Goal: Task Accomplishment & Management: Manage account settings

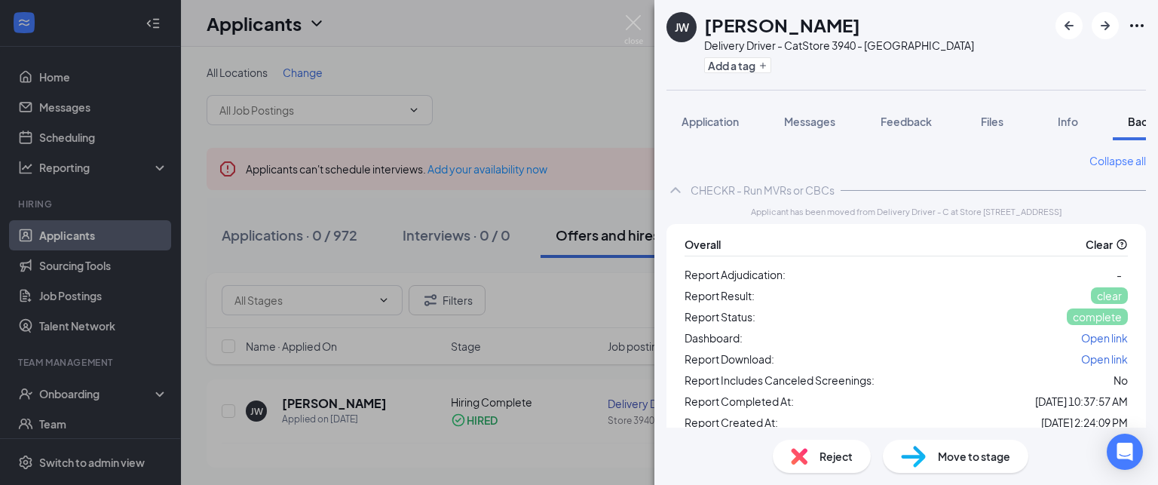
scroll to position [0, 61]
click at [634, 23] on img at bounding box center [633, 29] width 19 height 29
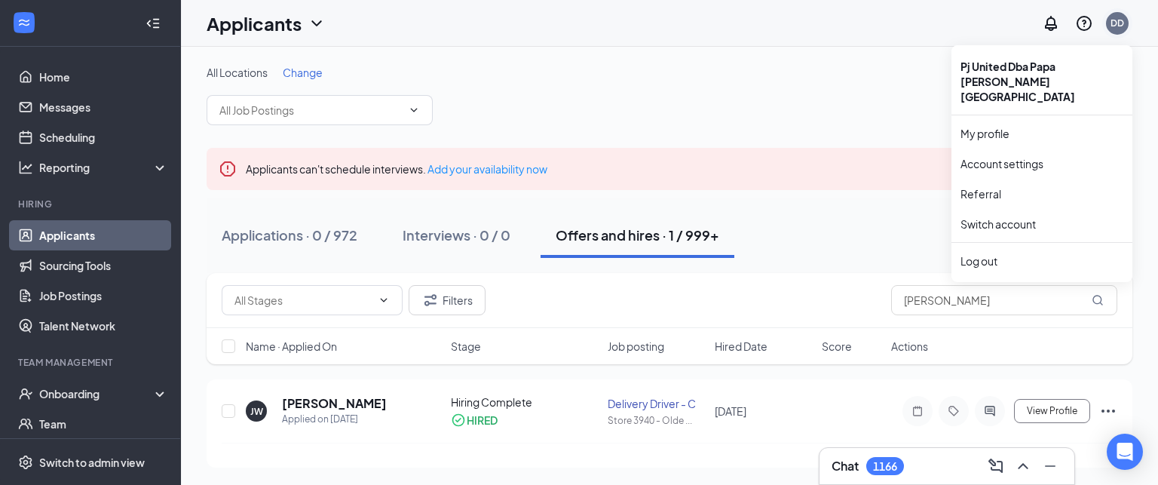
click at [1108, 23] on div "DD" at bounding box center [1117, 23] width 23 height 23
click at [962, 217] on link "Switch account" at bounding box center [998, 224] width 75 height 14
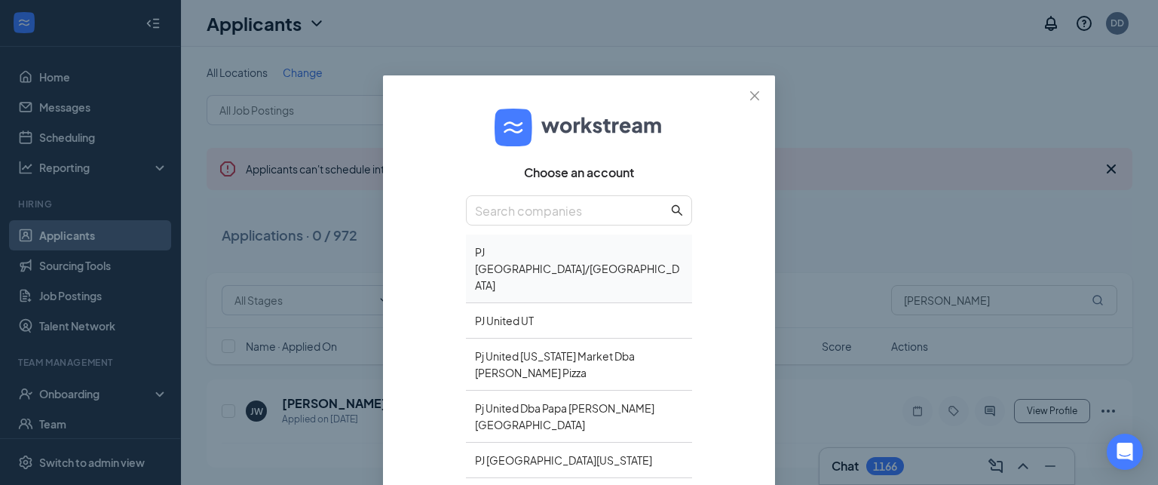
click at [552, 262] on div "PJ [GEOGRAPHIC_DATA]/[GEOGRAPHIC_DATA]" at bounding box center [579, 269] width 226 height 69
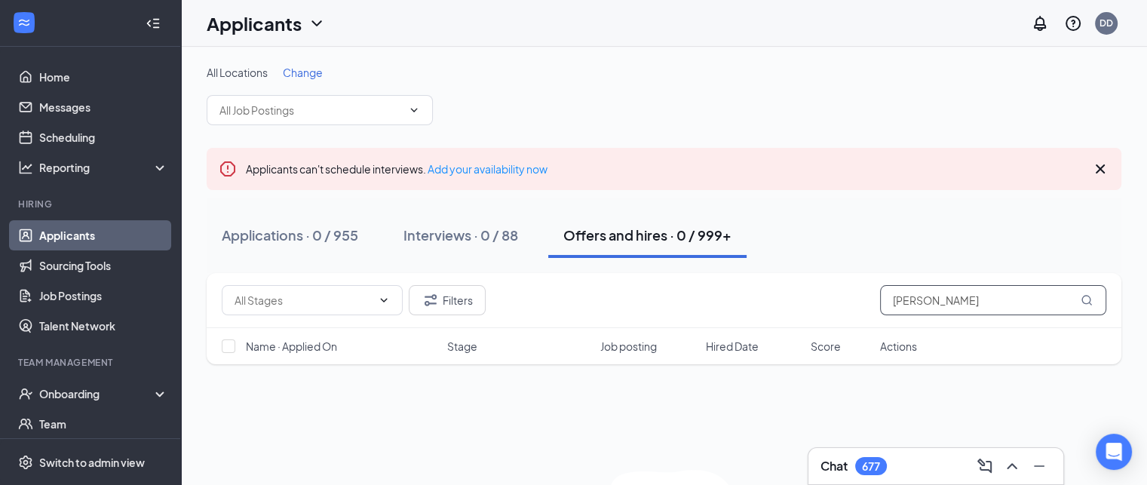
drag, startPoint x: 762, startPoint y: 270, endPoint x: 730, endPoint y: 271, distance: 31.7
click at [730, 271] on div "All Locations Change Applicants can't schedule interviews. Add your availabilit…" at bounding box center [664, 340] width 915 height 551
type input "wiley"
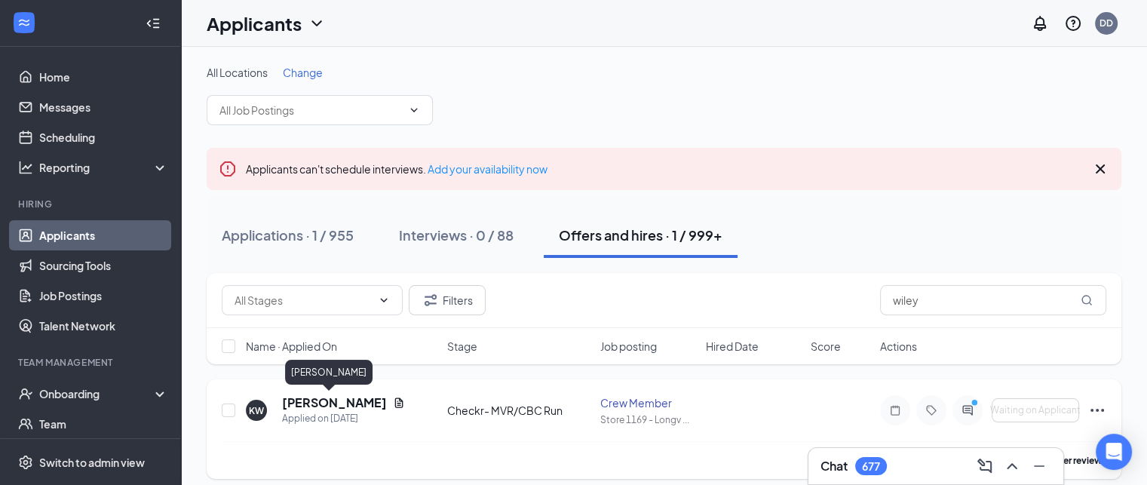
click at [299, 405] on h5 "Kyla Wiley" at bounding box center [334, 402] width 105 height 17
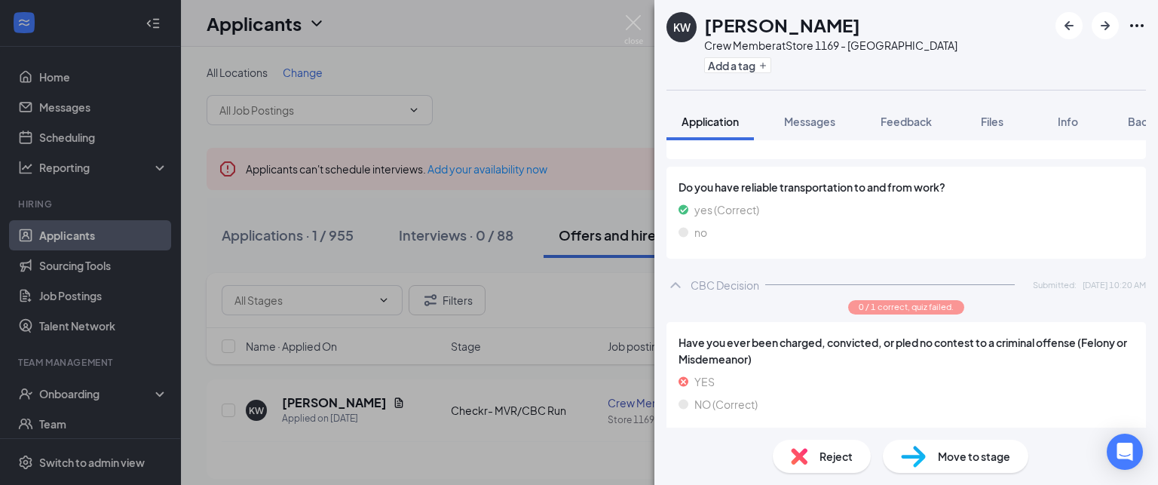
scroll to position [986, 0]
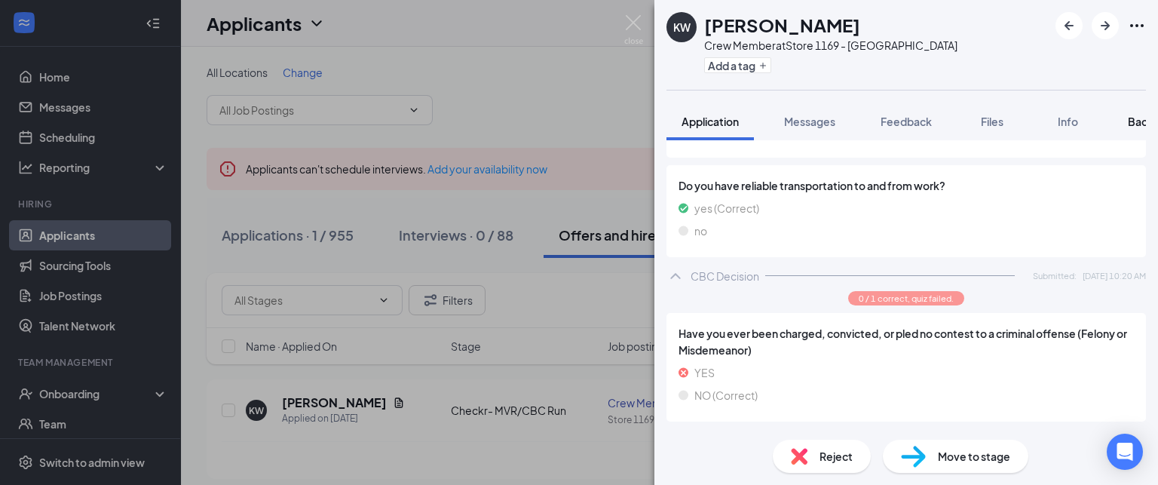
click at [1136, 123] on span "Background" at bounding box center [1159, 122] width 62 height 14
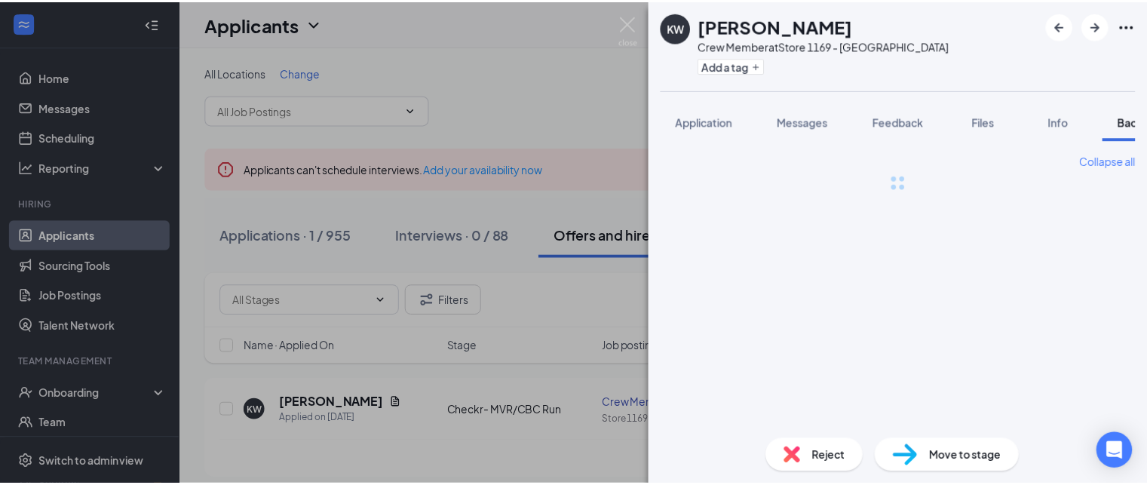
scroll to position [0, 61]
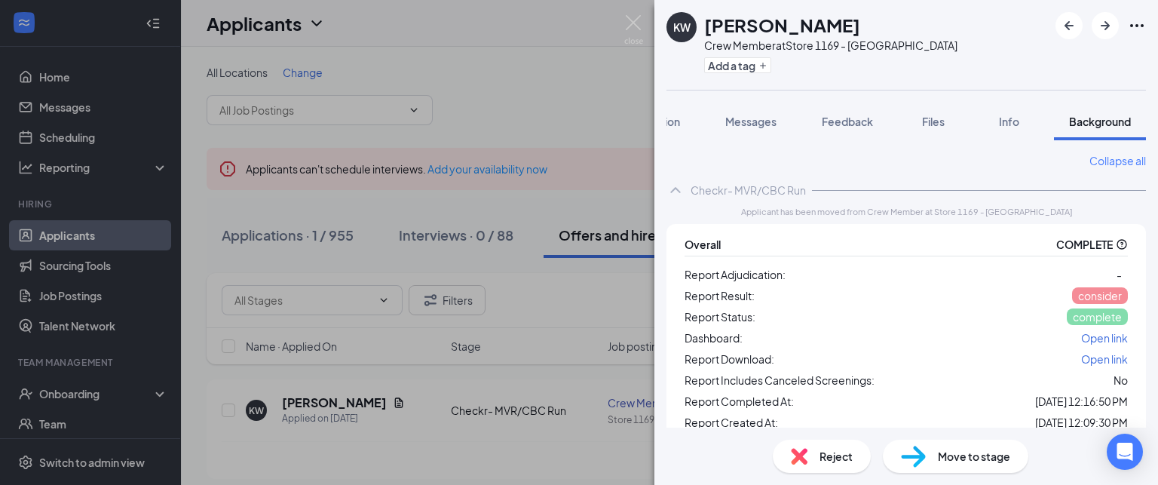
click at [1095, 339] on span "Open link" at bounding box center [1104, 338] width 47 height 14
click at [752, 69] on button "Add a tag" at bounding box center [737, 65] width 67 height 16
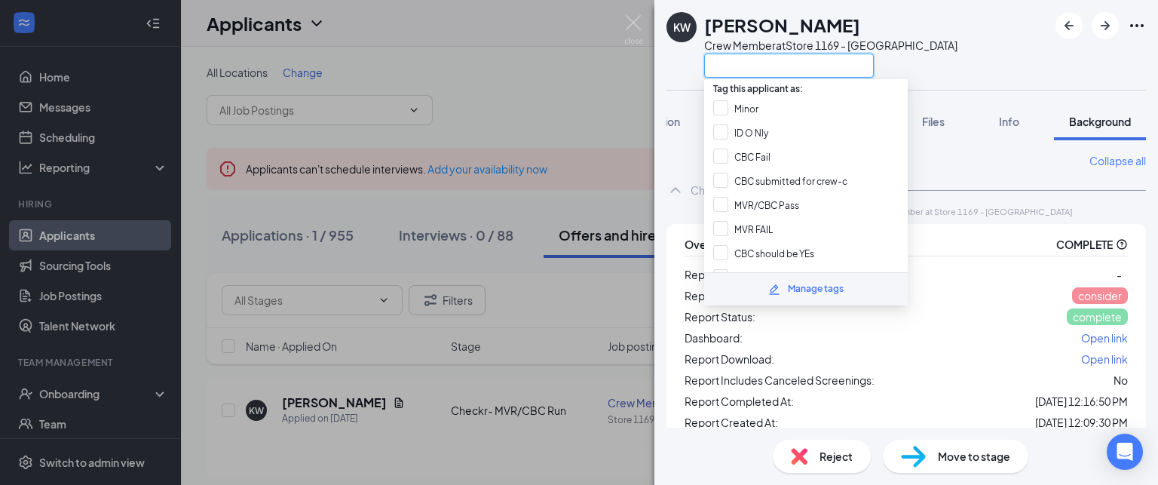
click at [747, 64] on input "text" at bounding box center [789, 66] width 170 height 24
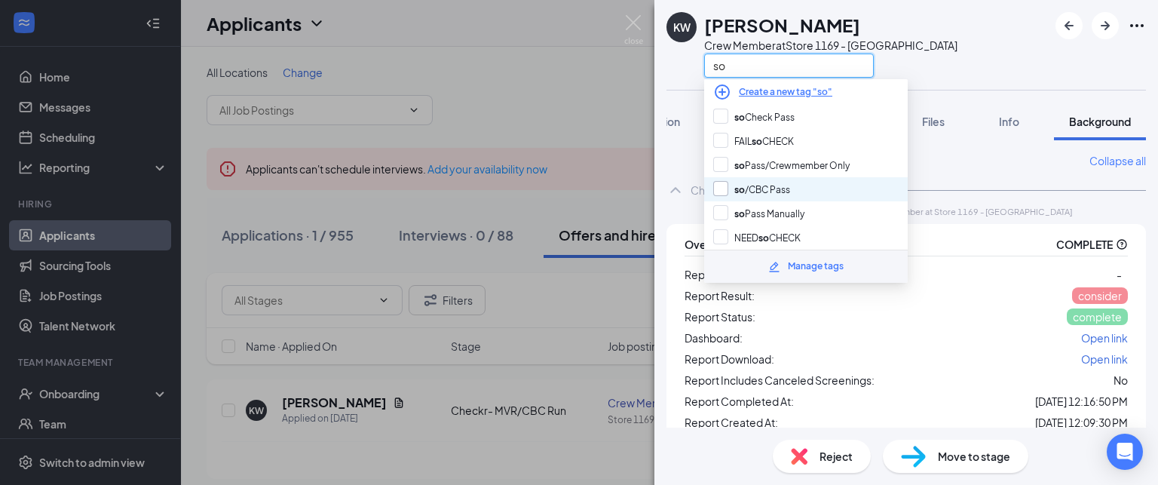
type input "so"
click at [722, 181] on input "so /CBC Pass" at bounding box center [751, 189] width 77 height 17
checkbox input "true"
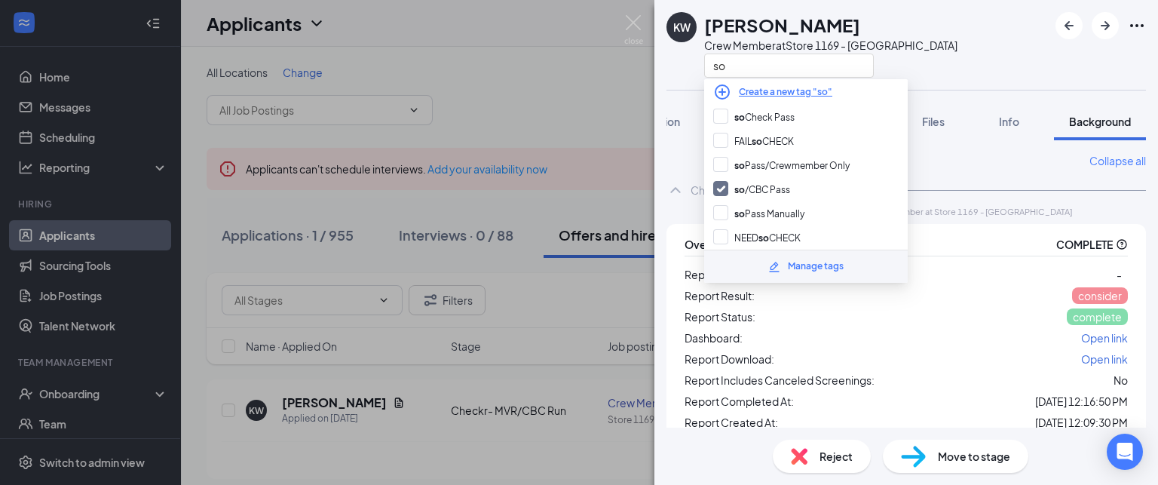
click at [500, 48] on div "KW Kyla Wiley Crew Member at Store 1169 - Longview so Application Messages Feed…" at bounding box center [579, 242] width 1158 height 485
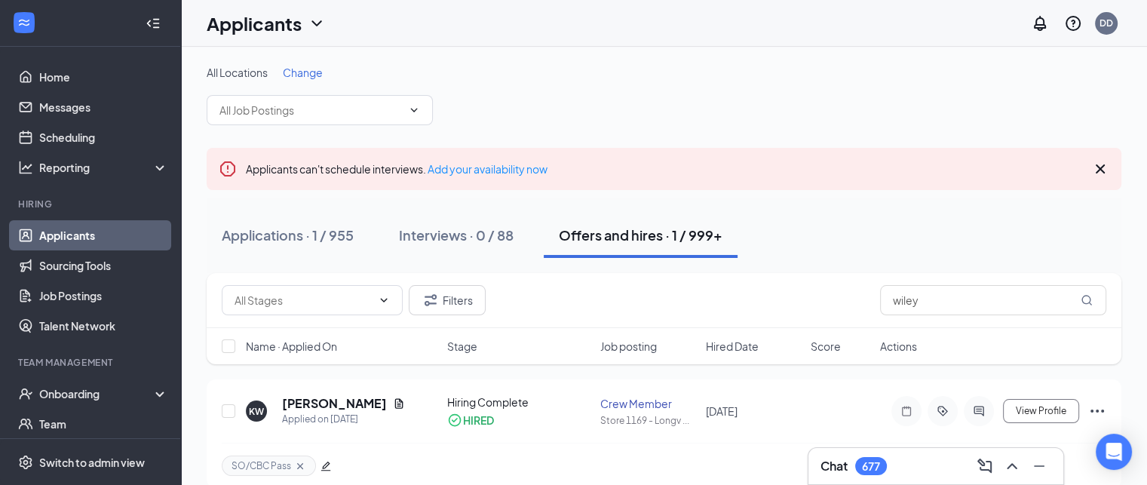
click at [802, 71] on div "All Locations Change" at bounding box center [664, 72] width 915 height 15
